Goal: Task Accomplishment & Management: Complete application form

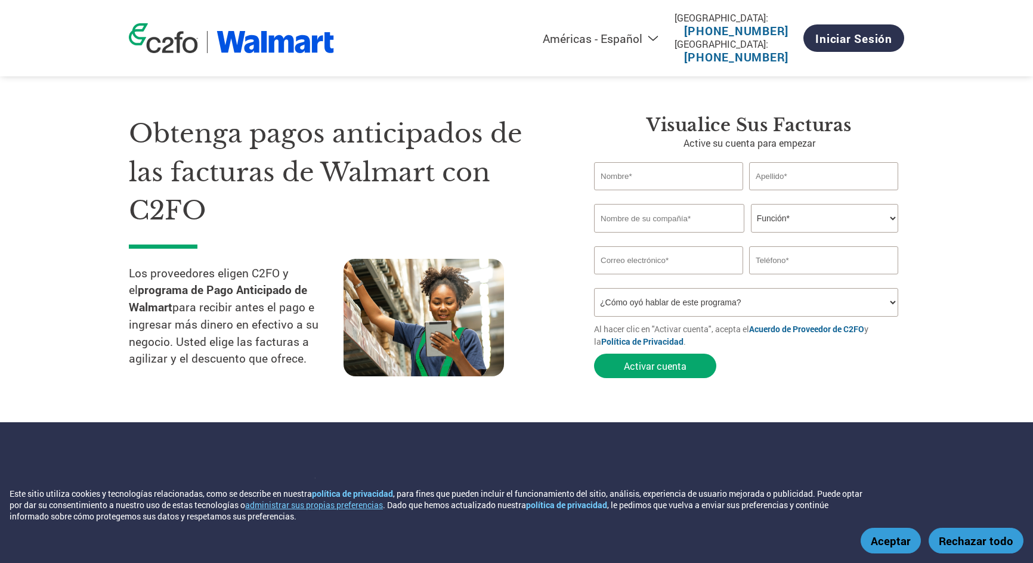
select select "es-MX"
click at [670, 181] on input "text" at bounding box center [668, 176] width 149 height 28
type input "[PERSON_NAME] [PERSON_NAME]"
type input "[PERSON_NAME]"
type input "[PERSON_NAME] [PERSON_NAME]"
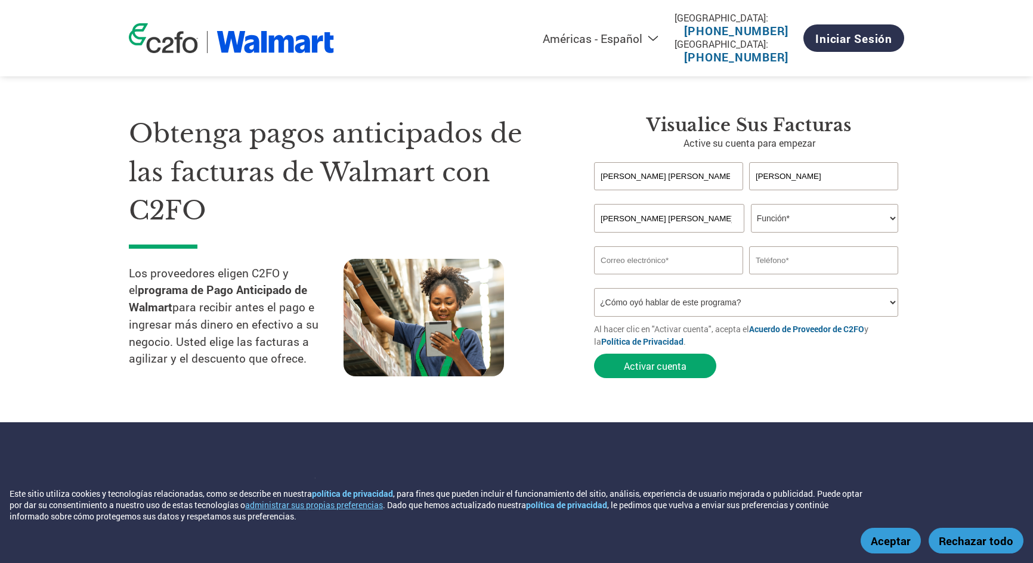
type input "[EMAIL_ADDRESS][DOMAIN_NAME]"
type input "8331466264"
drag, startPoint x: 737, startPoint y: 222, endPoint x: 434, endPoint y: 217, distance: 303.1
click at [434, 218] on div "Obtenga pagos anticipados de las facturas de Walmart con C2FO Los proveedores e…" at bounding box center [516, 225] width 775 height 317
type input "KRISAMEX"
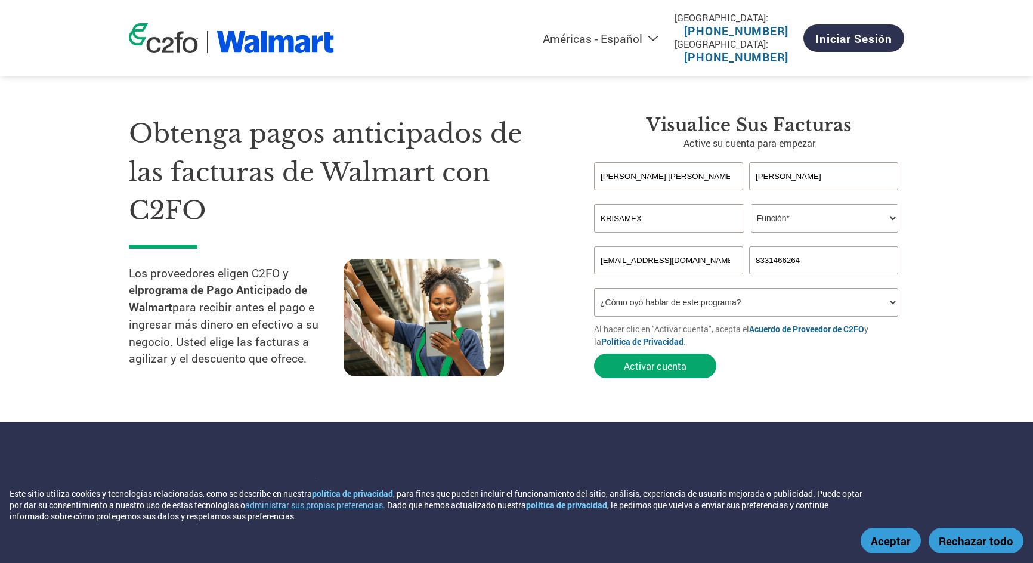
click at [793, 218] on select "Función* Director financiero Interventor Gestor de créditos Director de finanza…" at bounding box center [824, 218] width 147 height 29
select select "OWNER_FOUNDER"
click at [751, 204] on select "Función* Director financiero Interventor Gestor de créditos Director de finanza…" at bounding box center [824, 218] width 147 height 29
click at [827, 261] on input "8331466264" at bounding box center [823, 260] width 149 height 28
type input "5656606094"
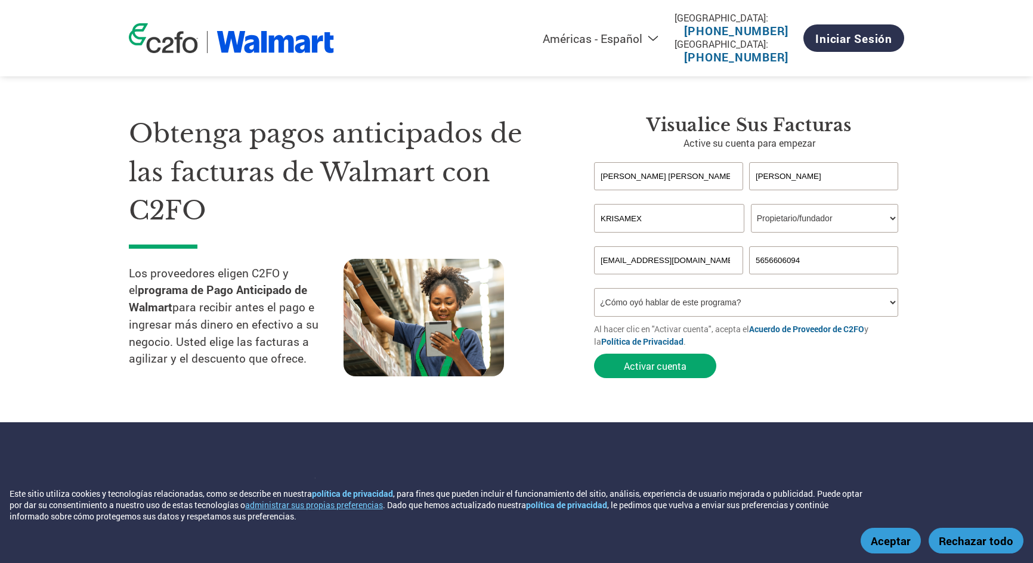
click at [819, 307] on select "¿Cómo oyó hablar de este programa? Recibió una carta Correo electrónico Redes s…" at bounding box center [746, 302] width 304 height 29
select select "Email"
click at [594, 288] on select "¿Cómo oyó hablar de este programa? Recibió una carta Correo electrónico Redes s…" at bounding box center [746, 302] width 304 height 29
click at [679, 367] on button "Activar cuenta" at bounding box center [655, 366] width 122 height 24
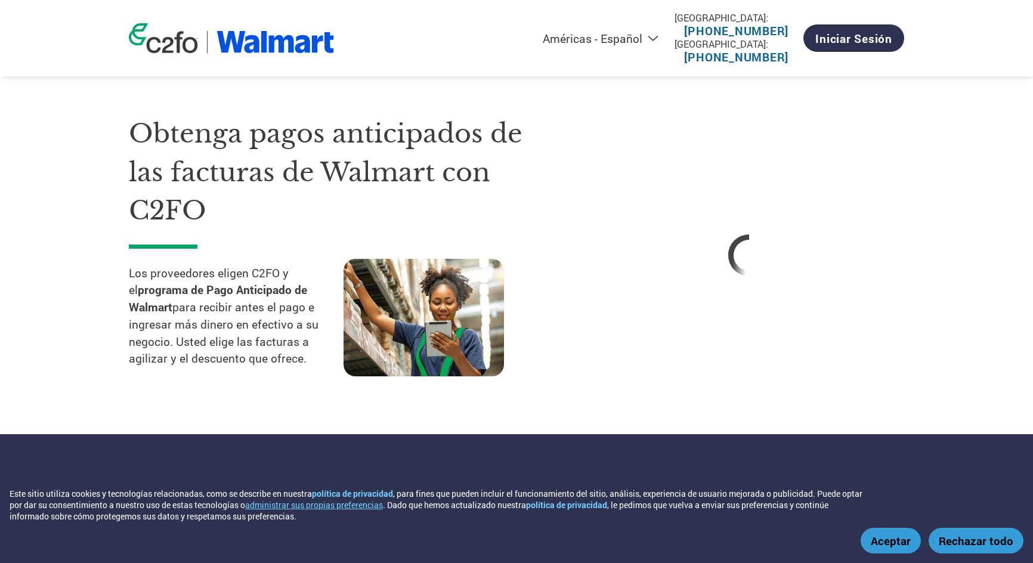
click at [898, 540] on button "Aceptar" at bounding box center [891, 541] width 60 height 26
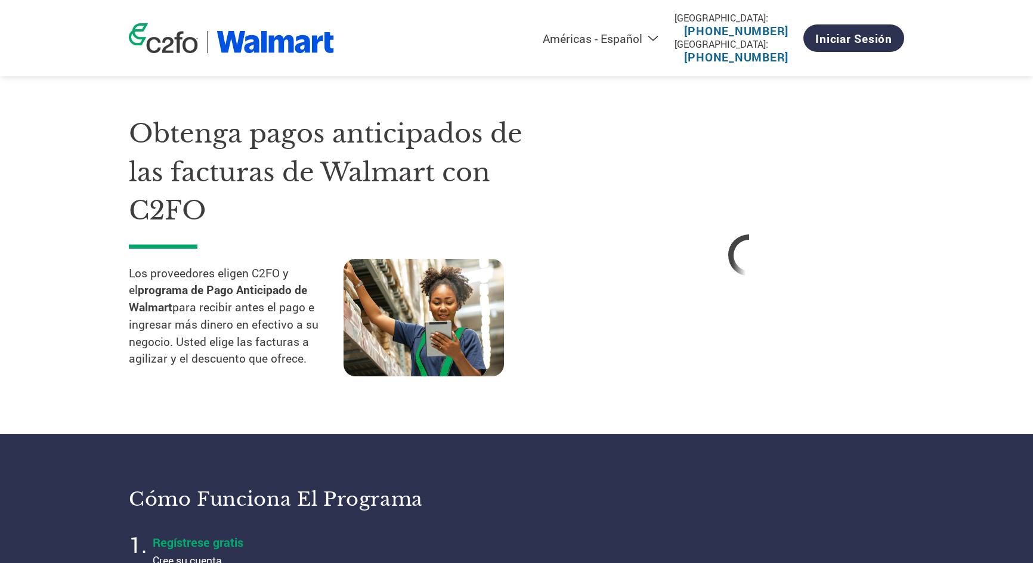
select select "es-MX"
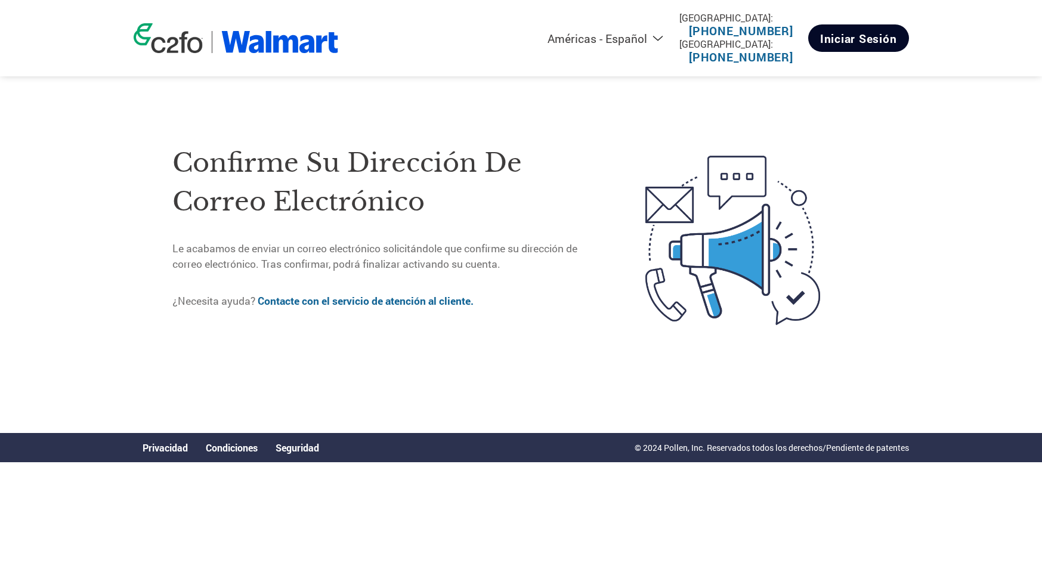
click at [859, 44] on link "Iniciar sesión" at bounding box center [858, 37] width 101 height 27
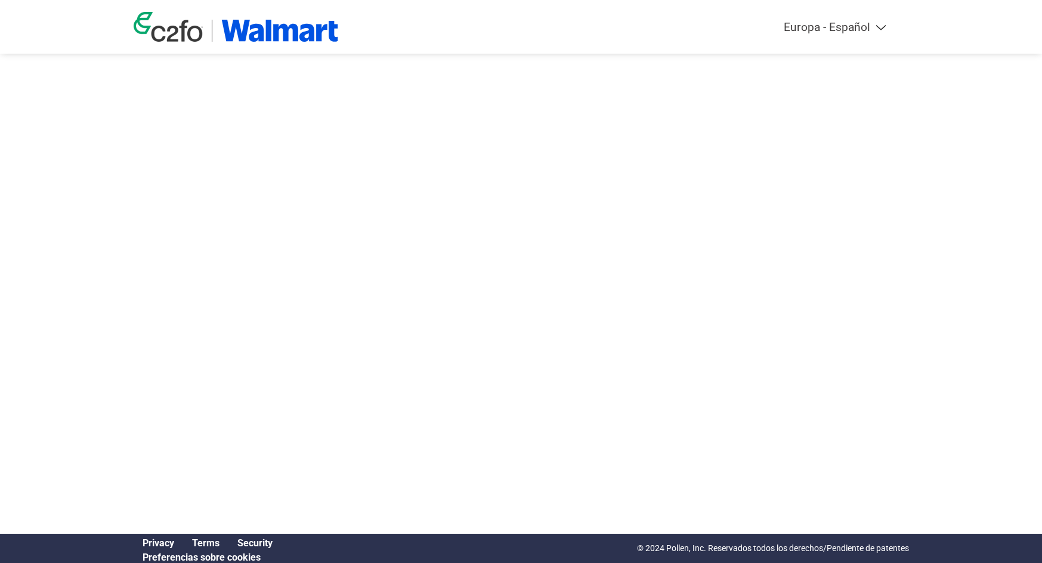
select select "es-ES"
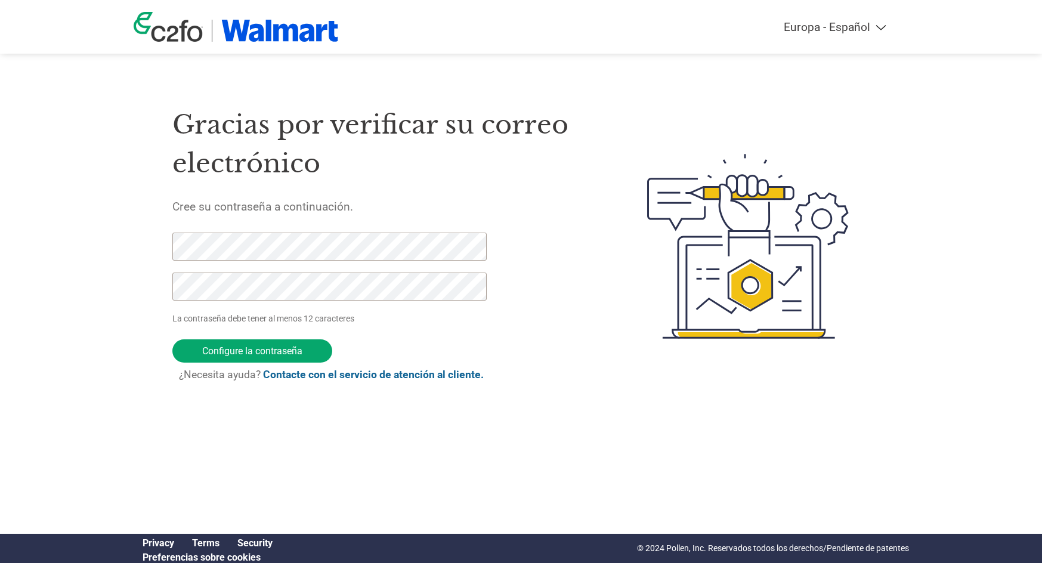
click at [98, 244] on div "Americas - English Américas - Español [GEOGRAPHIC_DATA] - Português Amériques -…" at bounding box center [521, 198] width 1042 height 397
click at [257, 352] on input "Configure la contraseña" at bounding box center [252, 350] width 160 height 23
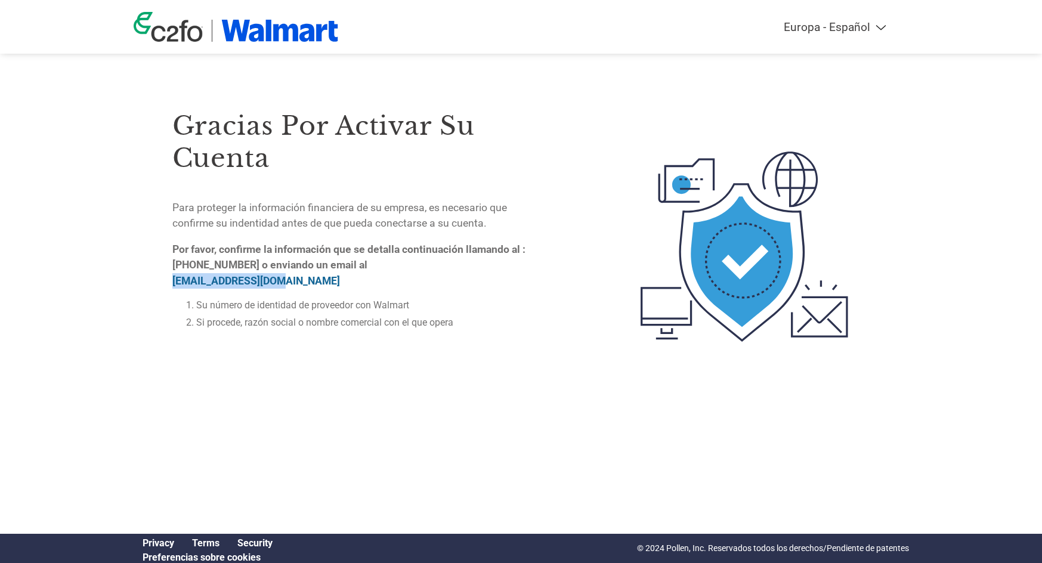
drag, startPoint x: 283, startPoint y: 282, endPoint x: 171, endPoint y: 283, distance: 112.7
click at [171, 283] on div "Gracias por activar su cuenta Para proteger la información financiera de su emp…" at bounding box center [521, 246] width 775 height 325
copy link "[EMAIL_ADDRESS][DOMAIN_NAME]"
click at [464, 342] on div "Gracias por activar su cuenta Para proteger la información financiera de su emp…" at bounding box center [360, 246] width 377 height 325
